Goal: Transaction & Acquisition: Purchase product/service

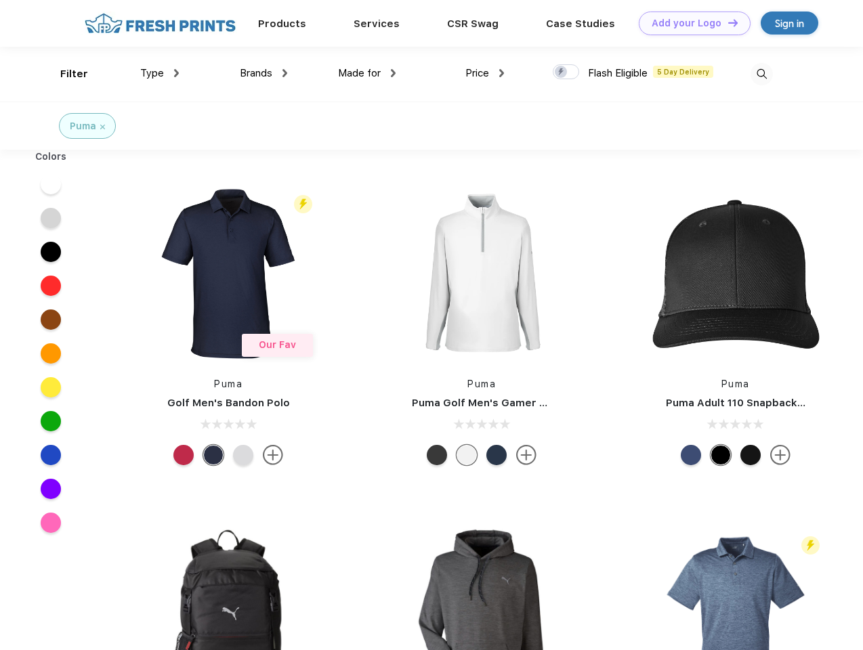
click at [690, 23] on link "Add your Logo Design Tool" at bounding box center [695, 24] width 112 height 24
click at [0, 0] on div "Design Tool" at bounding box center [0, 0] width 0 height 0
click at [727, 22] on link "Add your Logo Design Tool" at bounding box center [695, 24] width 112 height 24
click at [65, 74] on div "Filter" at bounding box center [74, 74] width 28 height 16
click at [160, 73] on span "Type" at bounding box center [152, 73] width 24 height 12
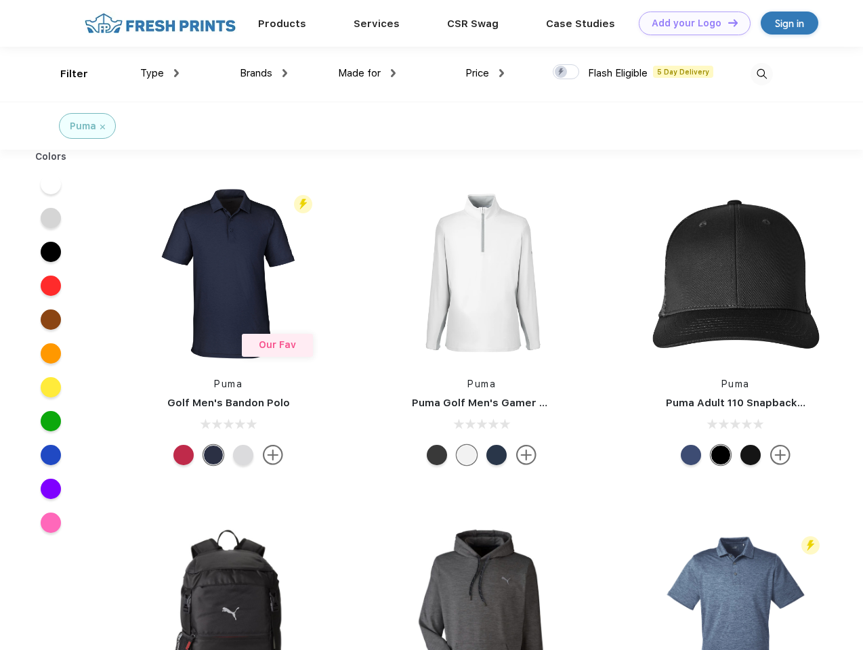
click at [264, 73] on span "Brands" at bounding box center [256, 73] width 33 height 12
click at [367, 73] on span "Made for" at bounding box center [359, 73] width 43 height 12
click at [485, 73] on span "Price" at bounding box center [477, 73] width 24 height 12
click at [566, 72] on div at bounding box center [566, 71] width 26 height 15
click at [562, 72] on input "checkbox" at bounding box center [557, 68] width 9 height 9
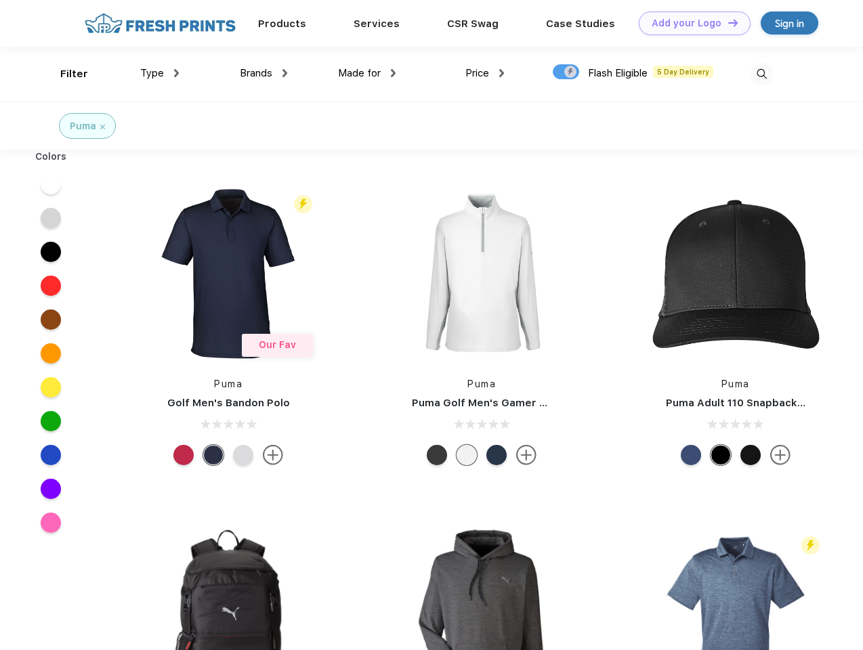
click at [762, 74] on img at bounding box center [762, 74] width 22 height 22
